Goal: Obtain resource: Download file/media

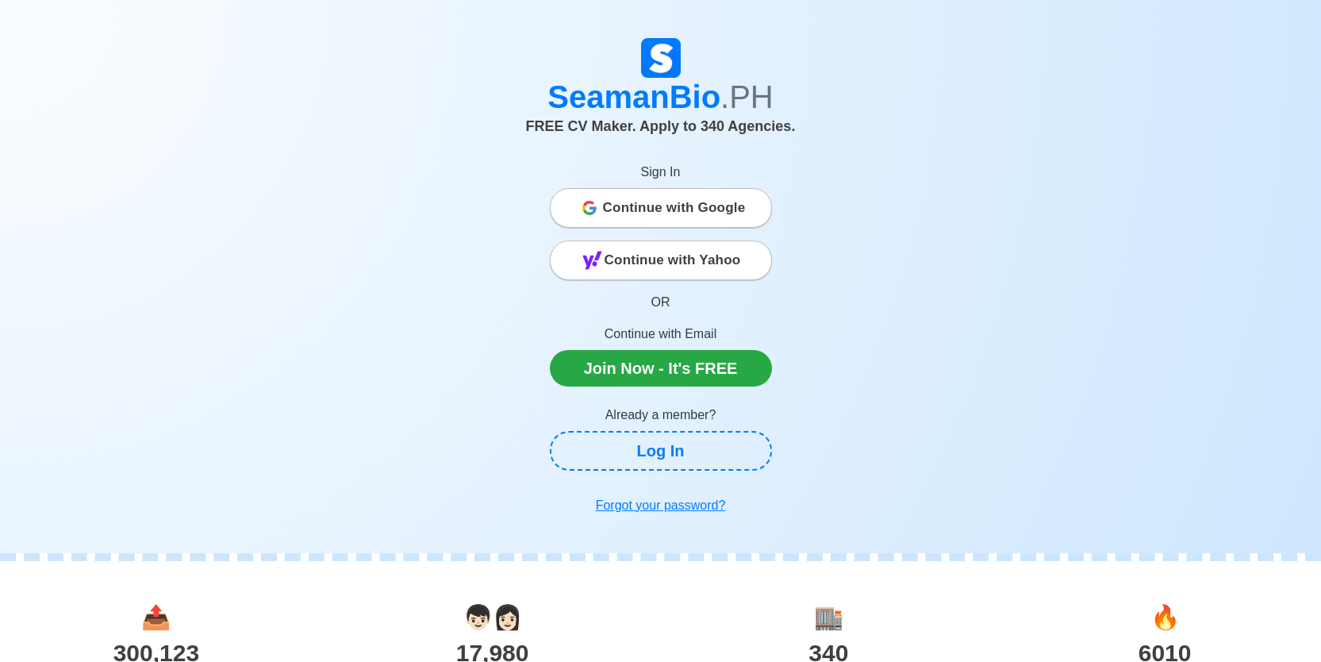
click at [606, 211] on span "Continue with Google" at bounding box center [674, 208] width 143 height 32
click at [703, 199] on span "Continue with Google" at bounding box center [674, 208] width 143 height 32
click at [671, 204] on span "Continue with Google" at bounding box center [674, 208] width 143 height 32
click at [652, 213] on span "Continue with Google" at bounding box center [674, 208] width 143 height 32
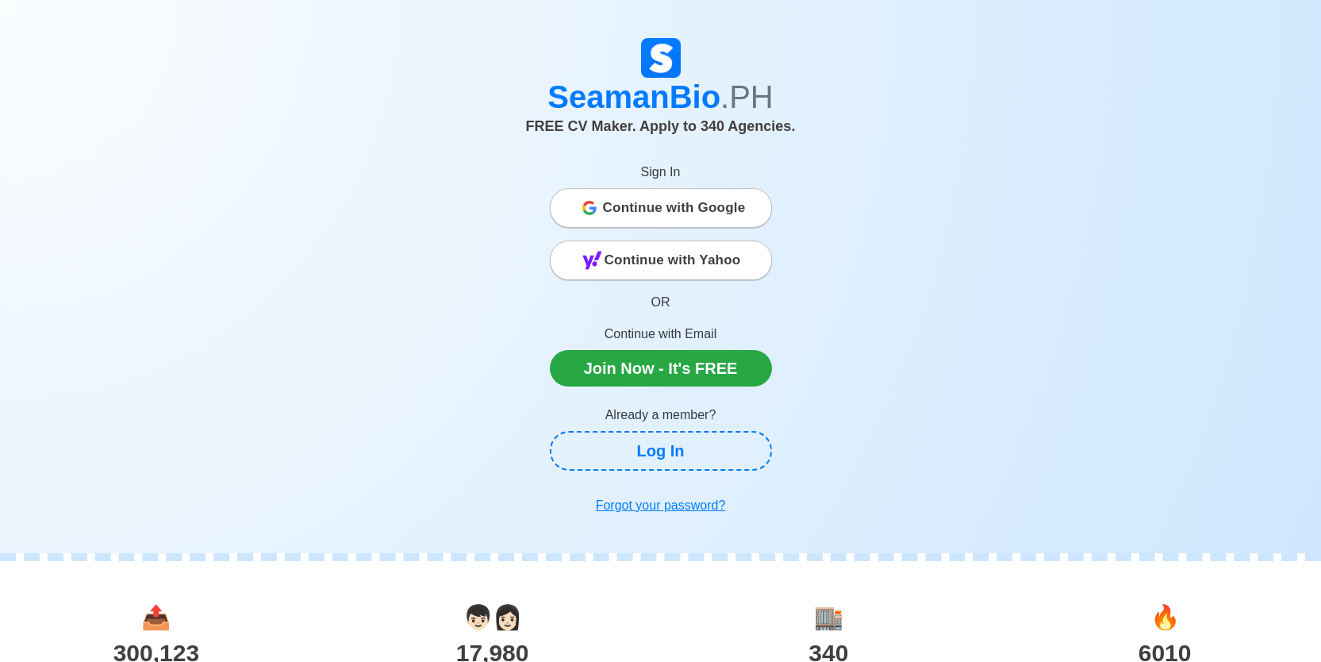
click at [652, 212] on span "Continue with Google" at bounding box center [674, 208] width 143 height 32
click at [651, 213] on span "Continue with Google" at bounding box center [674, 208] width 143 height 32
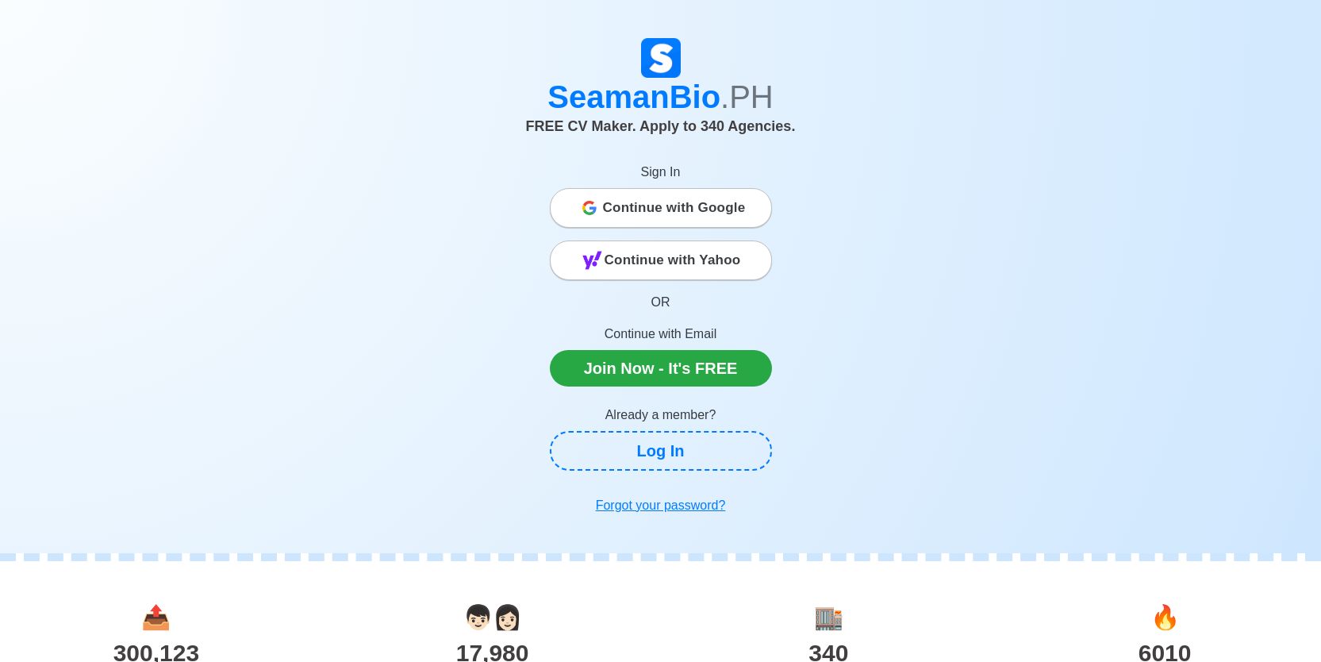
click at [652, 213] on span "Continue with Google" at bounding box center [674, 208] width 143 height 32
click at [648, 198] on span "Continue with Google" at bounding box center [674, 208] width 143 height 32
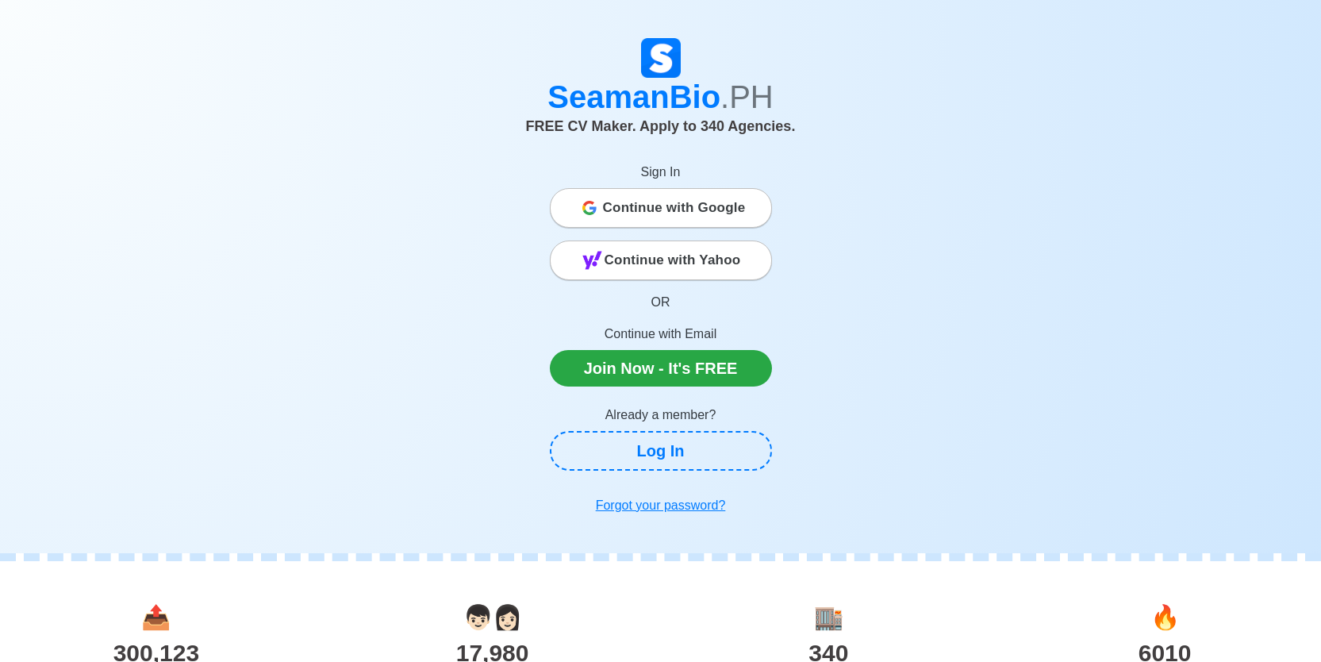
click at [648, 199] on span "Continue with Google" at bounding box center [674, 208] width 143 height 32
click at [648, 203] on span "Continue with Google" at bounding box center [674, 208] width 143 height 32
click at [606, 212] on span "Continue with Google" at bounding box center [674, 208] width 143 height 32
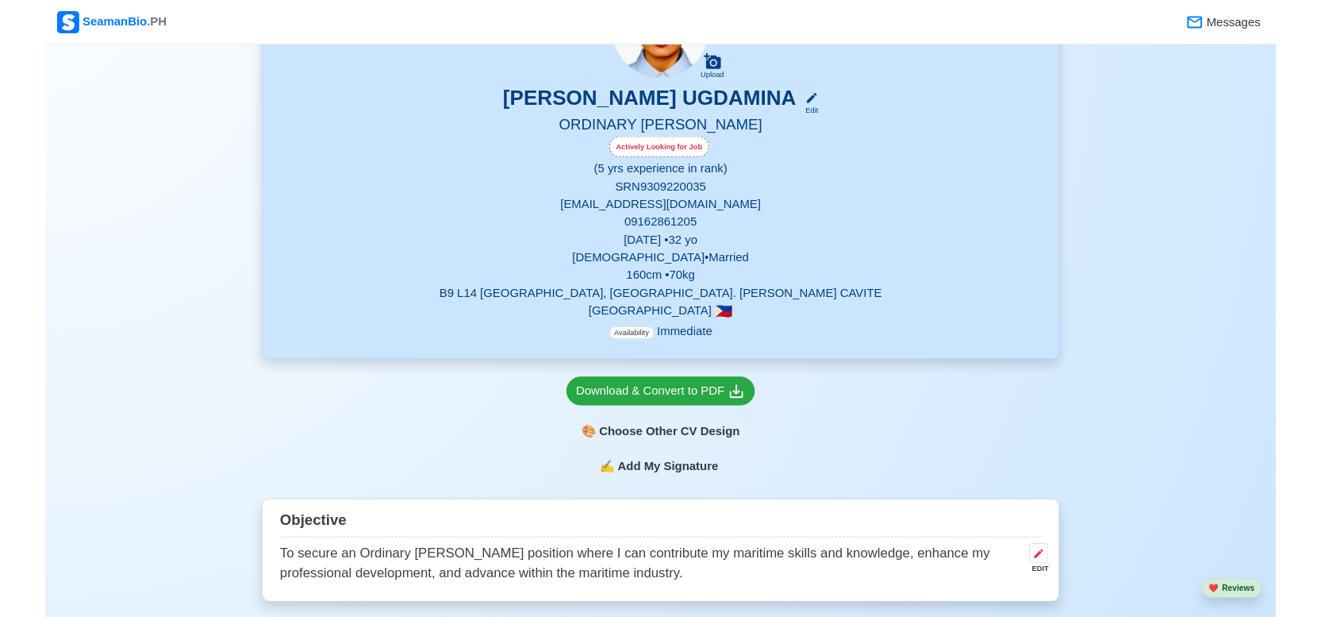
scroll to position [267, 0]
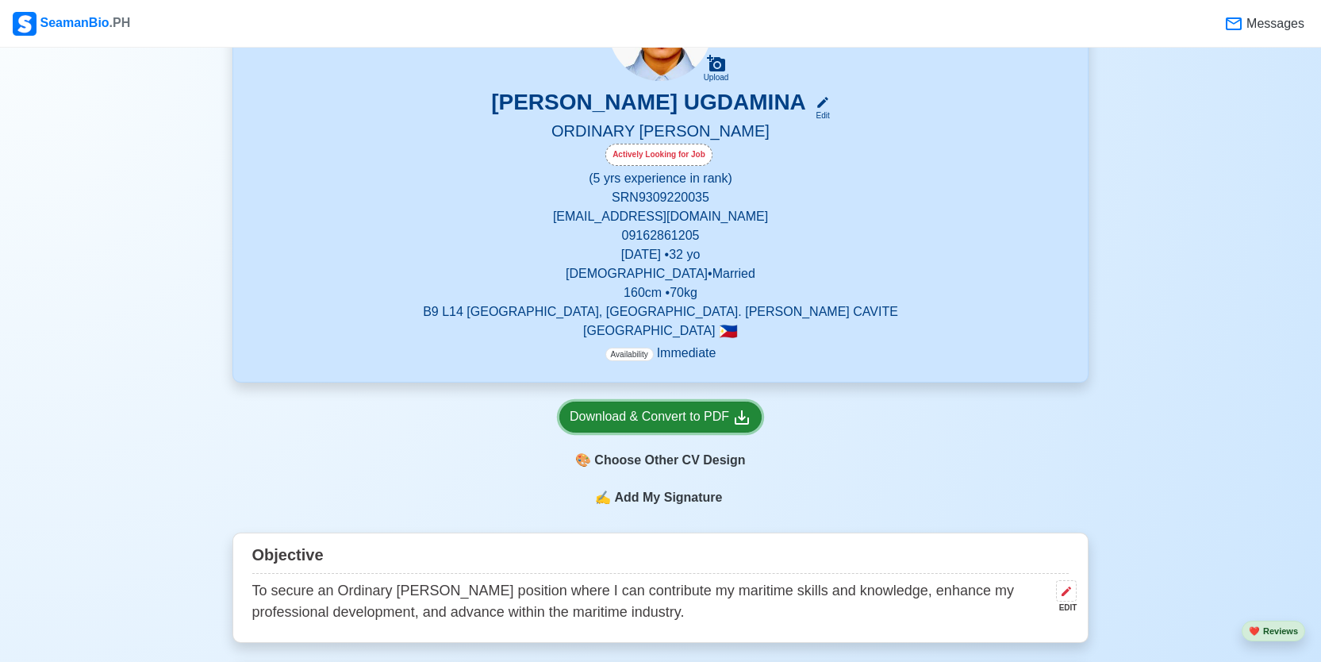
click at [643, 418] on div "Download & Convert to PDF" at bounding box center [661, 417] width 182 height 20
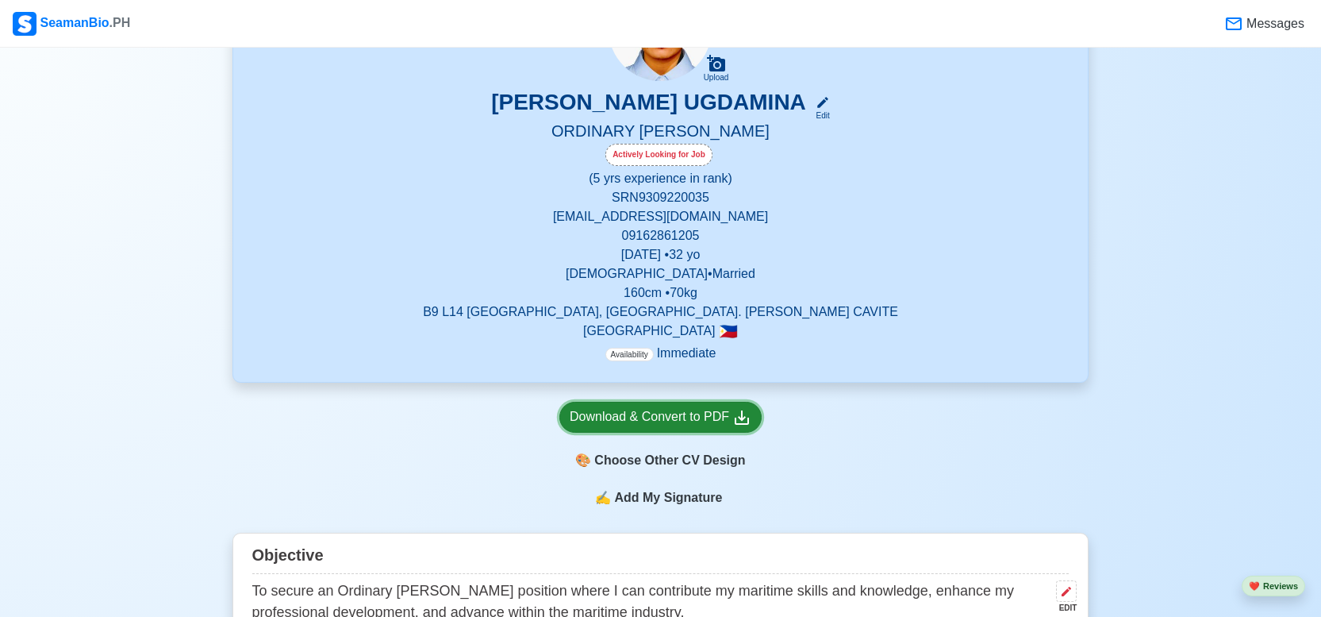
click at [643, 418] on div "Download & Convert to PDF" at bounding box center [661, 417] width 182 height 20
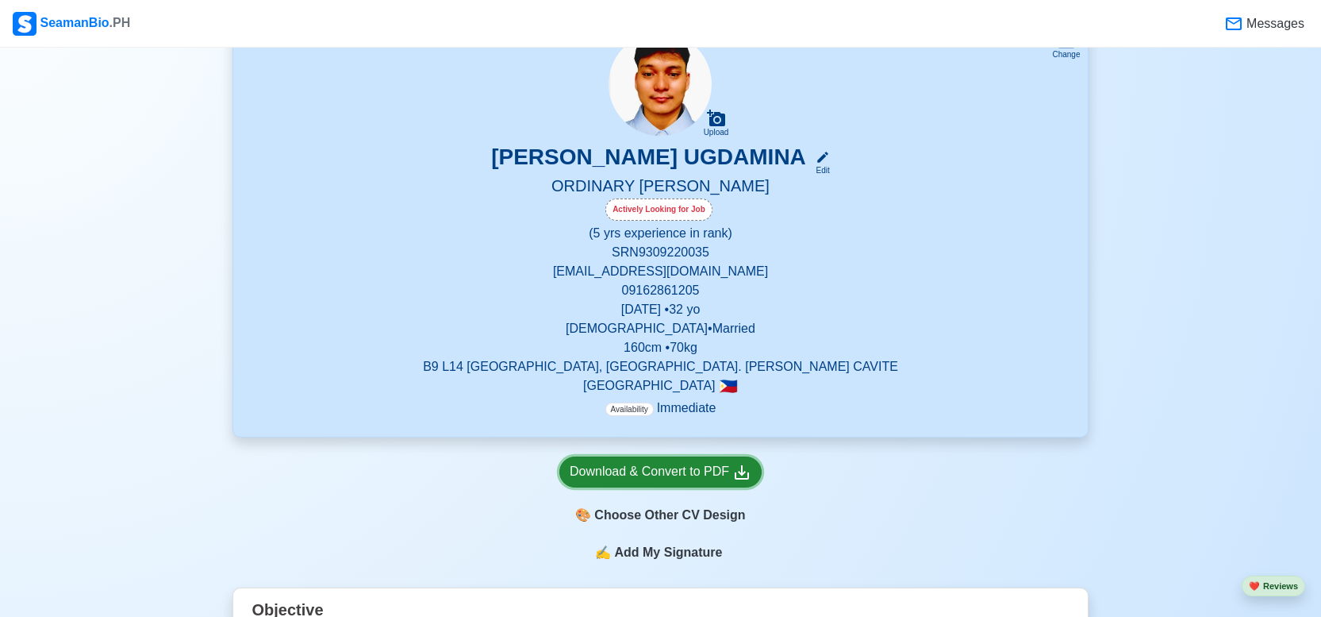
scroll to position [0, 0]
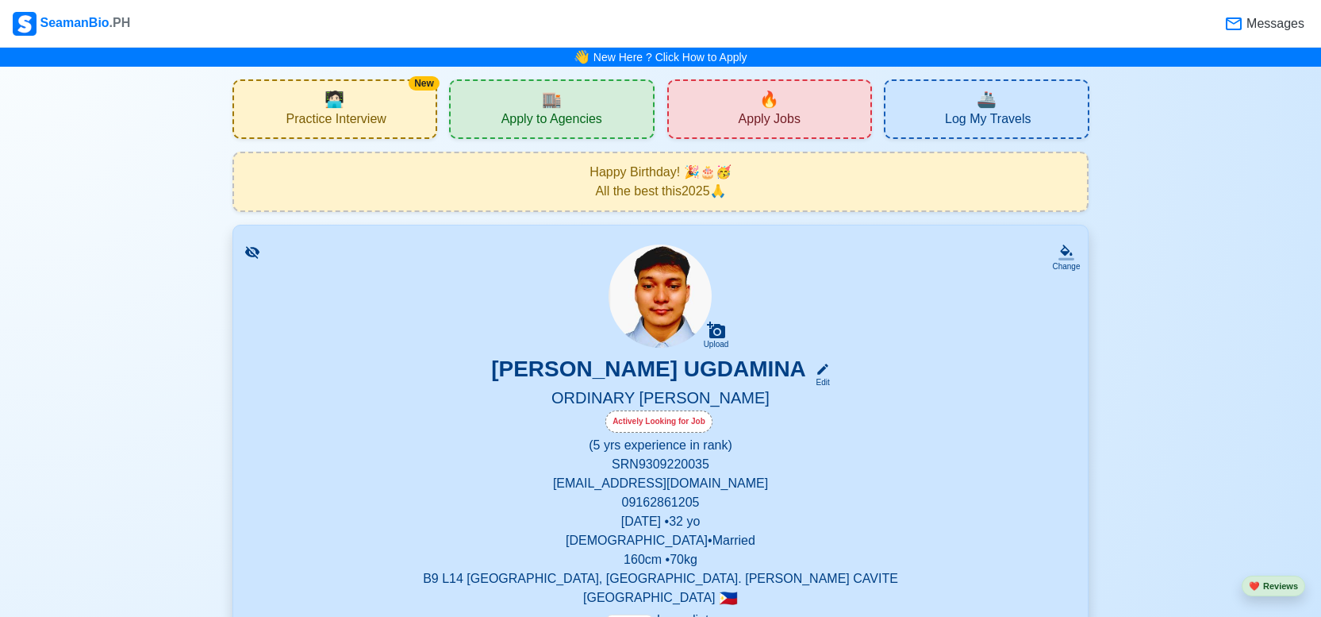
click at [257, 253] on icon at bounding box center [251, 252] width 14 height 12
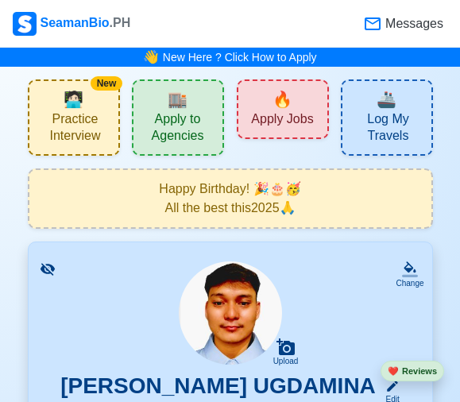
scroll to position [22, 0]
